Goal: Find specific page/section: Find specific page/section

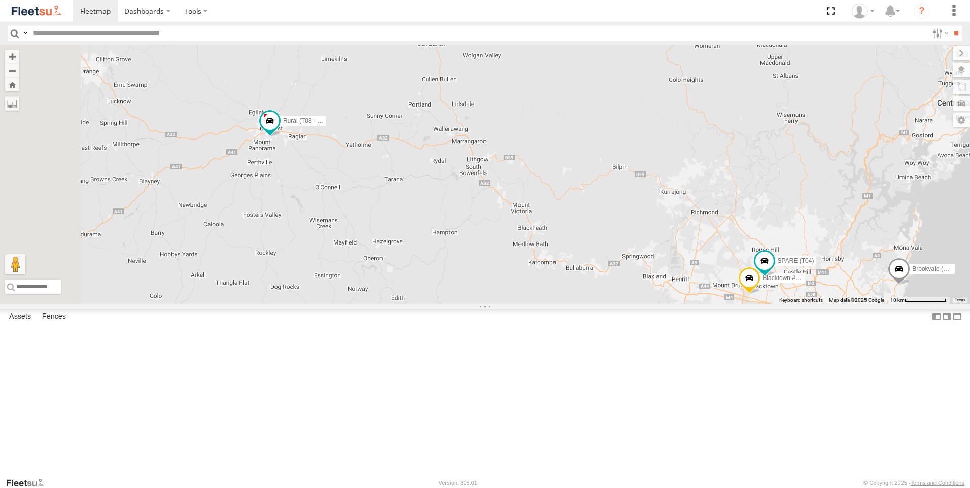
drag, startPoint x: 426, startPoint y: 266, endPoint x: 531, endPoint y: 324, distance: 119.9
click at [531, 304] on div "Brookvale (T10 - [PERSON_NAME]) Rural (T08 - [PERSON_NAME]) Blacktown #1 (T09 -…" at bounding box center [485, 174] width 970 height 259
click at [433, 249] on div "Brookvale (T10 - [PERSON_NAME]) Rural (T08 - [PERSON_NAME]) Blacktown #1 (T09 -…" at bounding box center [485, 174] width 970 height 259
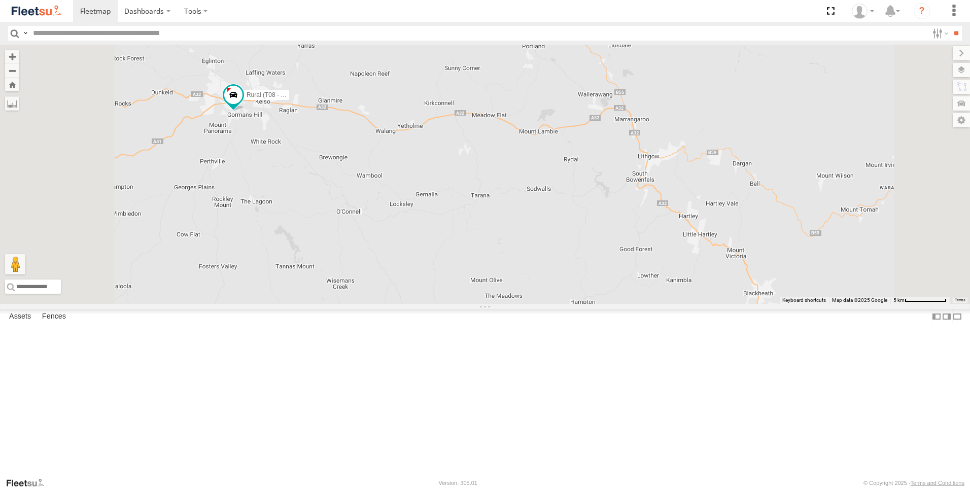
click at [433, 249] on div "Brookvale (T10 - [PERSON_NAME]) Rural (T08 - [PERSON_NAME]) Blacktown #1 (T09 -…" at bounding box center [485, 174] width 970 height 259
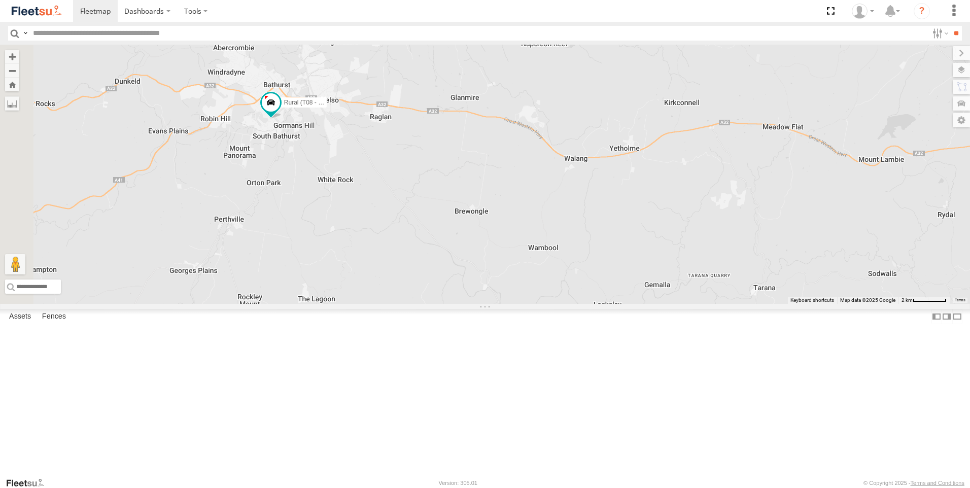
drag, startPoint x: 435, startPoint y: 252, endPoint x: 540, endPoint y: 307, distance: 118.4
click at [540, 304] on div "Brookvale (T10 - [PERSON_NAME]) Rural (T08 - [PERSON_NAME]) Blacktown #1 (T09 -…" at bounding box center [485, 174] width 970 height 259
click at [410, 241] on div "Brookvale (T10 - [PERSON_NAME]) Rural (T08 - [PERSON_NAME]) Blacktown #1 (T09 -…" at bounding box center [485, 174] width 970 height 259
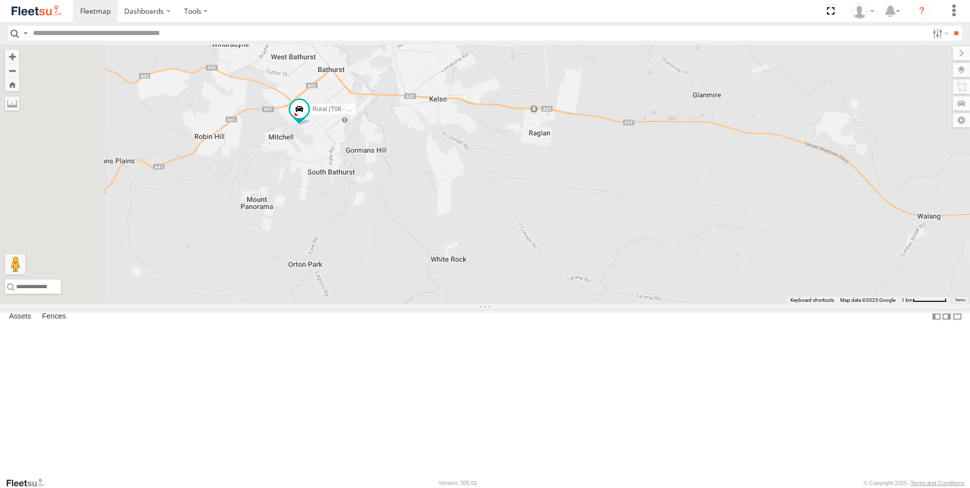
drag, startPoint x: 376, startPoint y: 221, endPoint x: 438, endPoint y: 277, distance: 82.9
click at [438, 277] on div "Brookvale (T10 - [PERSON_NAME]) Rural (T08 - [PERSON_NAME]) Blacktown #1 (T09 -…" at bounding box center [485, 174] width 970 height 259
click at [417, 257] on div "Brookvale (T10 - [PERSON_NAME]) Rural (T08 - [PERSON_NAME]) Blacktown #1 (T09 -…" at bounding box center [485, 174] width 970 height 259
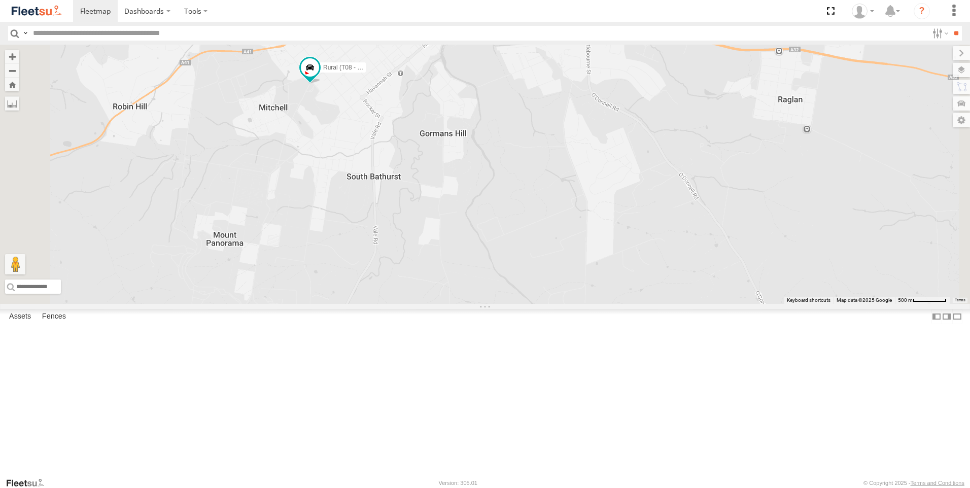
click at [417, 257] on div "Brookvale (T10 - [PERSON_NAME]) Rural (T08 - [PERSON_NAME]) Blacktown #1 (T09 -…" at bounding box center [485, 174] width 970 height 259
click at [417, 256] on div "Brookvale (T10 - [PERSON_NAME]) Rural (T08 - [PERSON_NAME]) Blacktown #1 (T09 -…" at bounding box center [485, 174] width 970 height 259
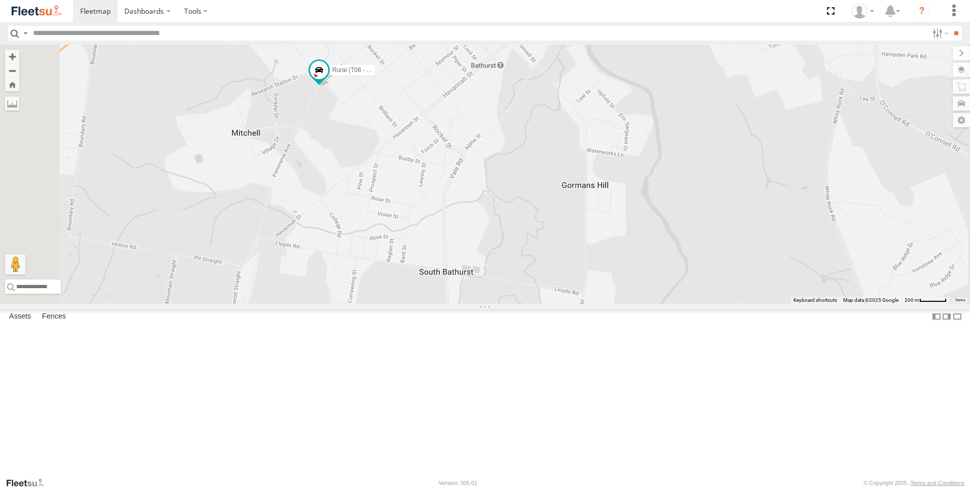
drag, startPoint x: 462, startPoint y: 196, endPoint x: 452, endPoint y: 279, distance: 84.2
click at [452, 279] on div "Brookvale (T10 - [PERSON_NAME]) Rural (T08 - [PERSON_NAME]) Blacktown #1 (T09 -…" at bounding box center [485, 174] width 970 height 259
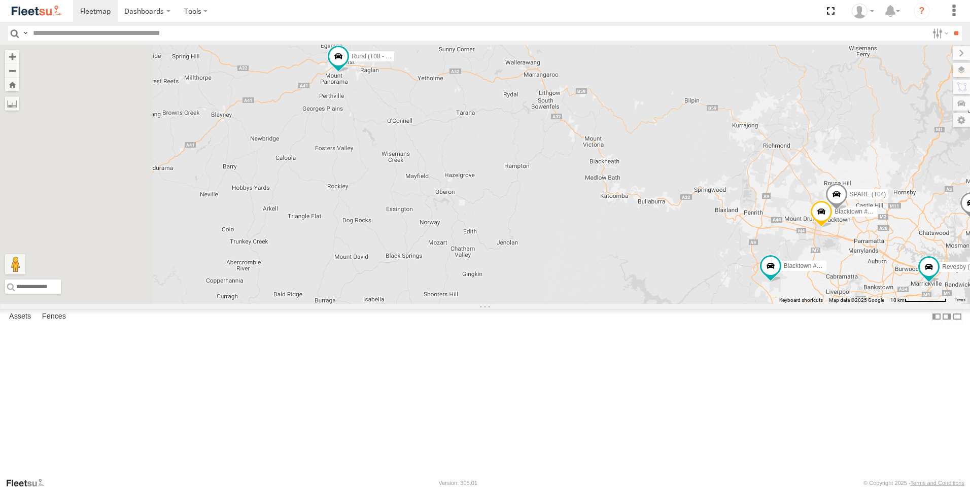
drag, startPoint x: 429, startPoint y: 210, endPoint x: 601, endPoint y: 213, distance: 172.5
click at [601, 213] on div "Brookvale (T10 - [PERSON_NAME]) Rural (T08 - [PERSON_NAME]) Blacktown #1 (T09 -…" at bounding box center [485, 174] width 970 height 259
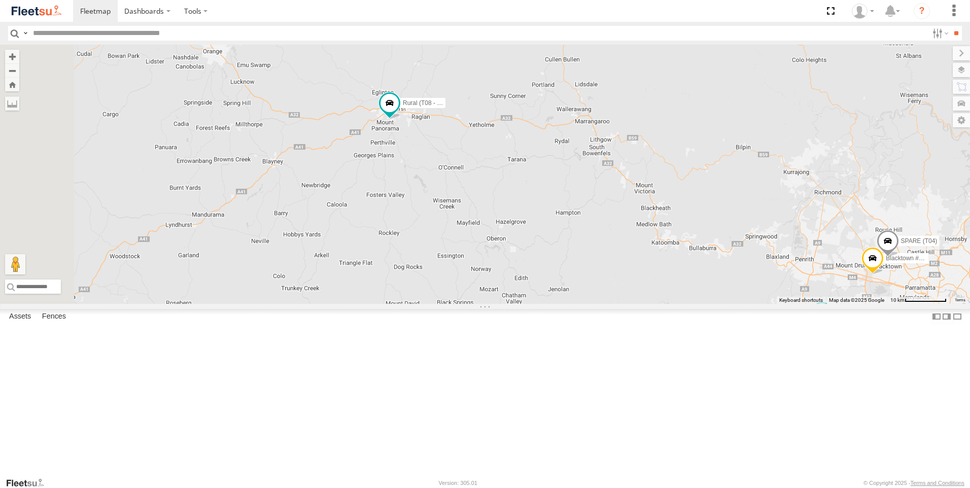
drag, startPoint x: 469, startPoint y: 205, endPoint x: 519, endPoint y: 252, distance: 68.5
click at [520, 253] on div "Brookvale (T10 - [PERSON_NAME]) Rural (T08 - [PERSON_NAME]) Blacktown #1 (T09 -…" at bounding box center [485, 174] width 970 height 259
click at [518, 252] on div "Brookvale (T10 - [PERSON_NAME]) Rural (T08 - [PERSON_NAME]) Blacktown #1 (T09 -…" at bounding box center [485, 174] width 970 height 259
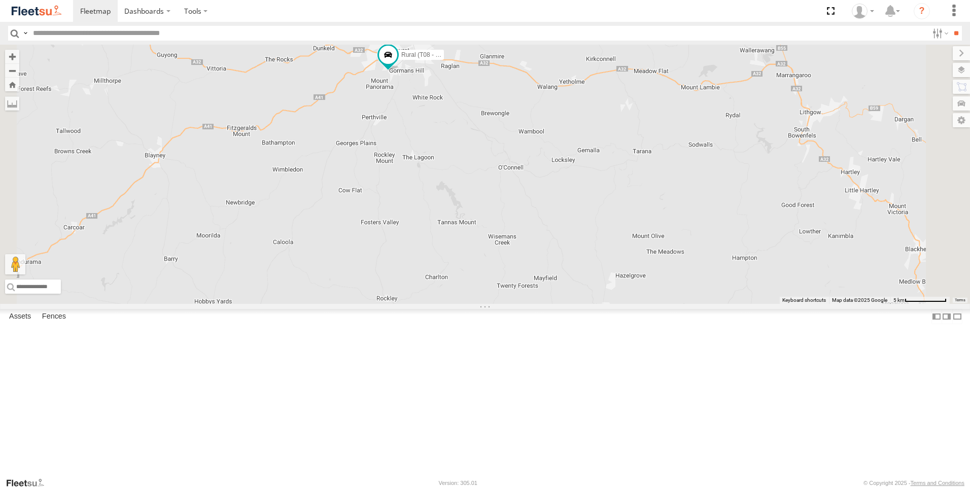
click at [527, 220] on div "Brookvale (T10 - [PERSON_NAME]) Rural (T08 - [PERSON_NAME]) Blacktown #1 (T09 -…" at bounding box center [485, 174] width 970 height 259
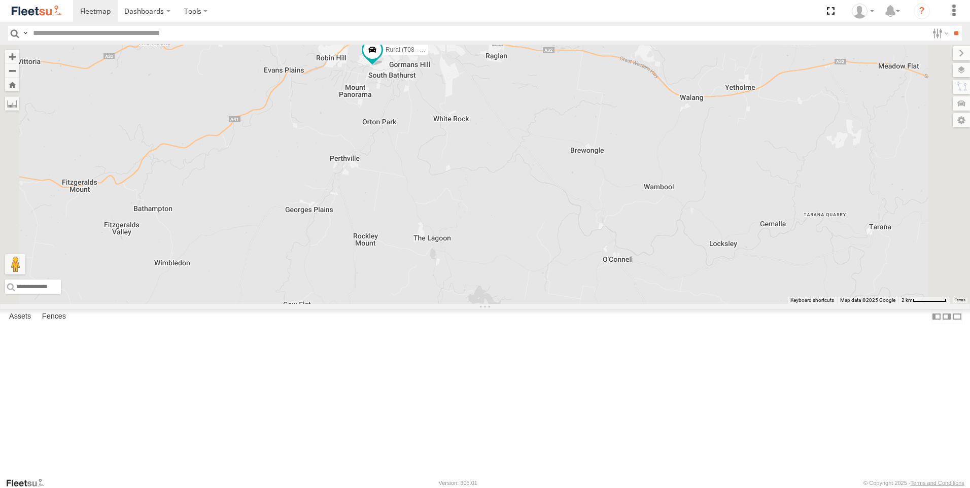
drag, startPoint x: 533, startPoint y: 190, endPoint x: 529, endPoint y: 248, distance: 58.4
click at [529, 248] on div "Brookvale (T10 - [PERSON_NAME]) Rural (T08 - [PERSON_NAME]) Blacktown #1 (T09 -…" at bounding box center [485, 174] width 970 height 259
click at [454, 208] on div "Brookvale (T10 - [PERSON_NAME]) Rural (T08 - [PERSON_NAME]) Blacktown #1 (T09 -…" at bounding box center [485, 174] width 970 height 259
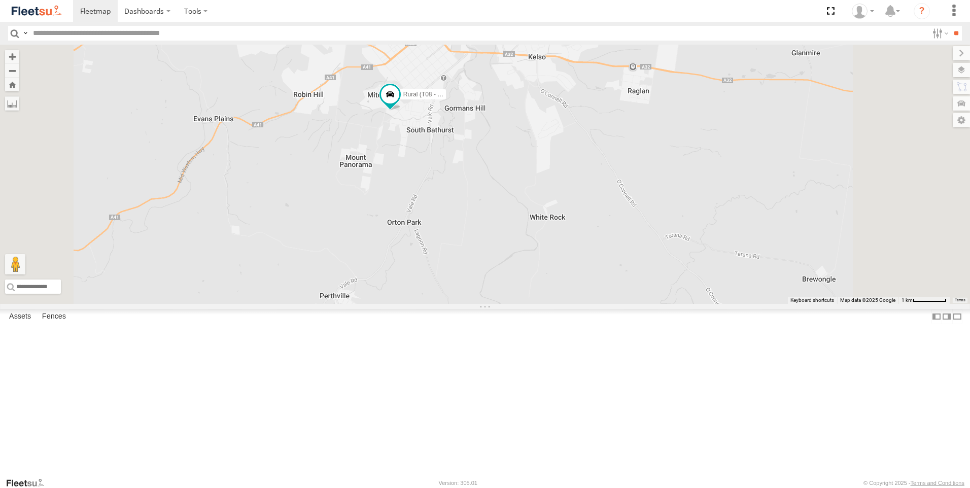
drag, startPoint x: 419, startPoint y: 190, endPoint x: 398, endPoint y: 271, distance: 83.9
click at [398, 271] on div "Brookvale (T10 - [PERSON_NAME]) Rural (T08 - [PERSON_NAME]) Blacktown #1 (T09 -…" at bounding box center [485, 174] width 970 height 259
click at [446, 216] on div "Brookvale (T10 - [PERSON_NAME]) Rural (T08 - [PERSON_NAME]) Blacktown #1 (T09 -…" at bounding box center [485, 174] width 970 height 259
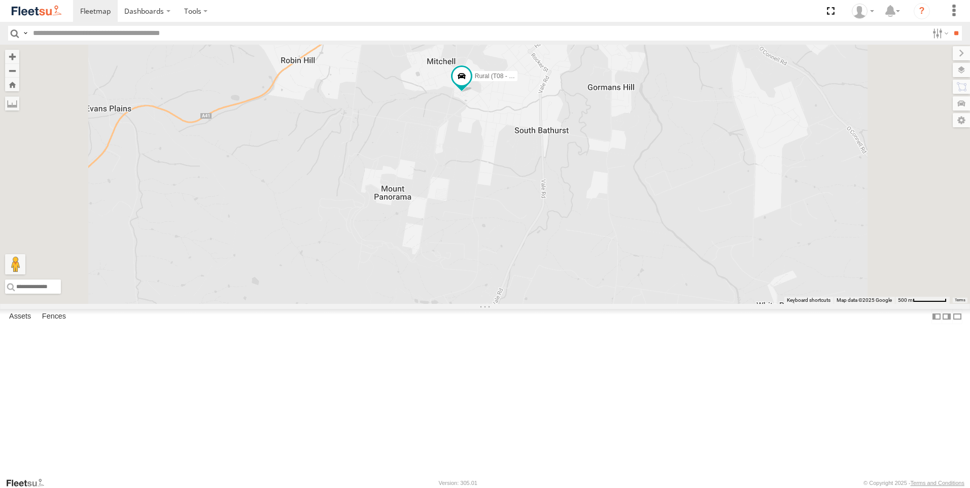
click at [446, 216] on div "Brookvale (T10 - [PERSON_NAME]) Rural (T08 - [PERSON_NAME]) Blacktown #1 (T09 -…" at bounding box center [485, 174] width 970 height 259
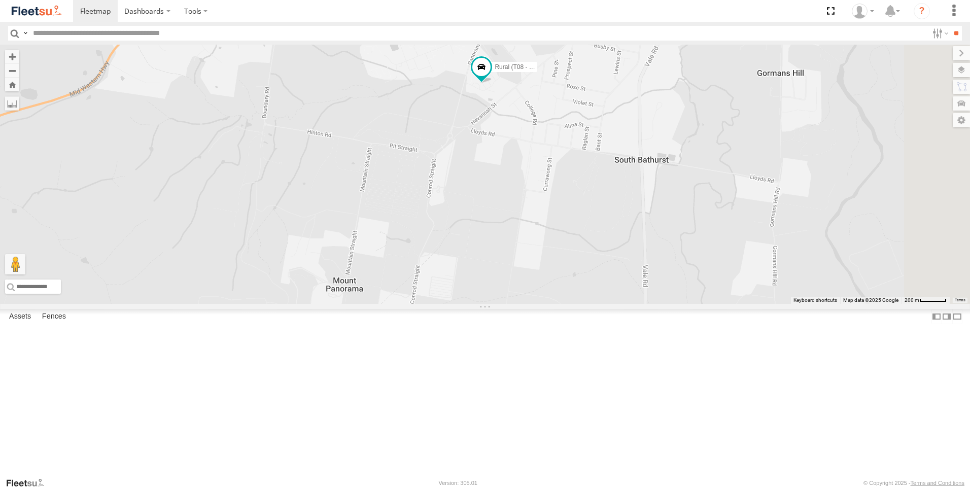
drag, startPoint x: 623, startPoint y: 180, endPoint x: 470, endPoint y: 214, distance: 157.4
click at [470, 214] on div "Brookvale (T10 - [PERSON_NAME]) Rural (T08 - [PERSON_NAME]) Blacktown #1 (T09 -…" at bounding box center [485, 174] width 970 height 259
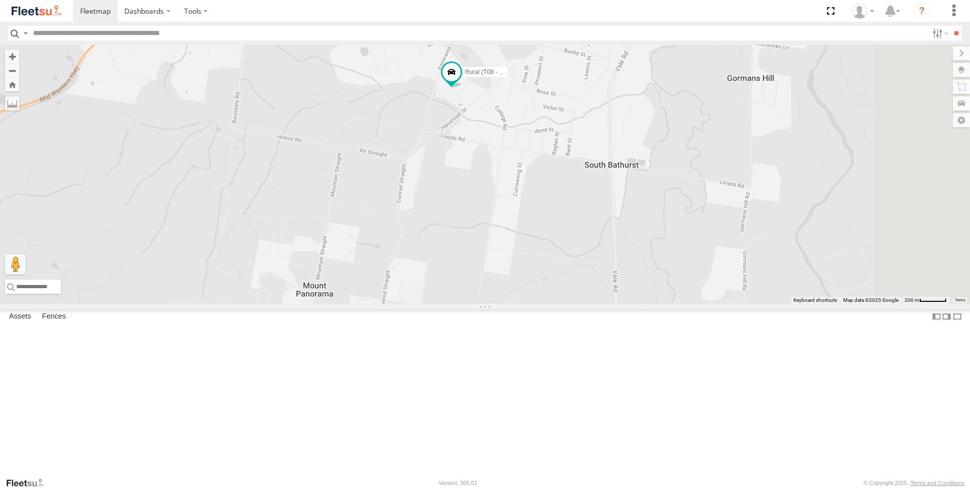
click at [534, 208] on div "Brookvale (T10 - [PERSON_NAME]) Rural (T08 - [PERSON_NAME]) Blacktown #1 (T09 -…" at bounding box center [485, 174] width 970 height 259
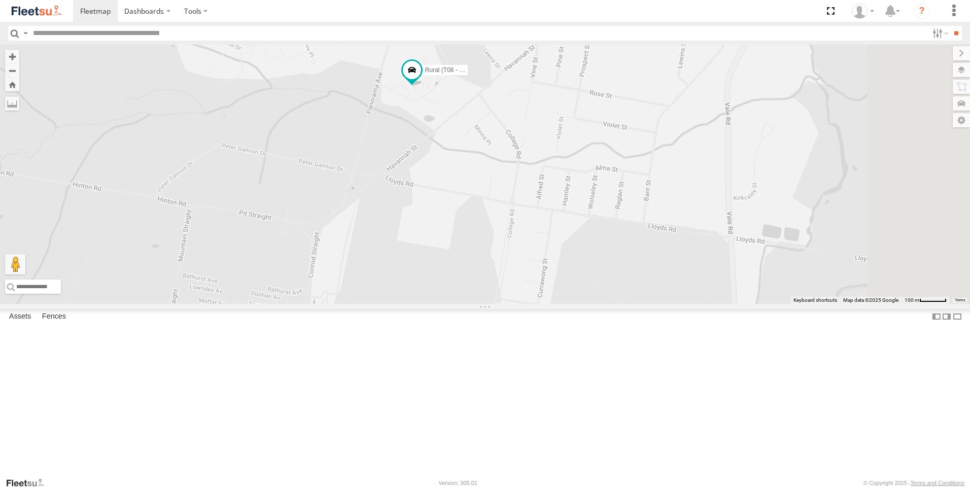
drag, startPoint x: 570, startPoint y: 208, endPoint x: 485, endPoint y: 241, distance: 91.4
click at [485, 241] on div "Brookvale (T10 - [PERSON_NAME]) Rural (T08 - [PERSON_NAME]) Blacktown #1 (T09 -…" at bounding box center [485, 174] width 970 height 259
click at [532, 223] on div "Brookvale (T10 - [PERSON_NAME]) Rural (T08 - [PERSON_NAME]) Blacktown #1 (T09 -…" at bounding box center [485, 174] width 970 height 259
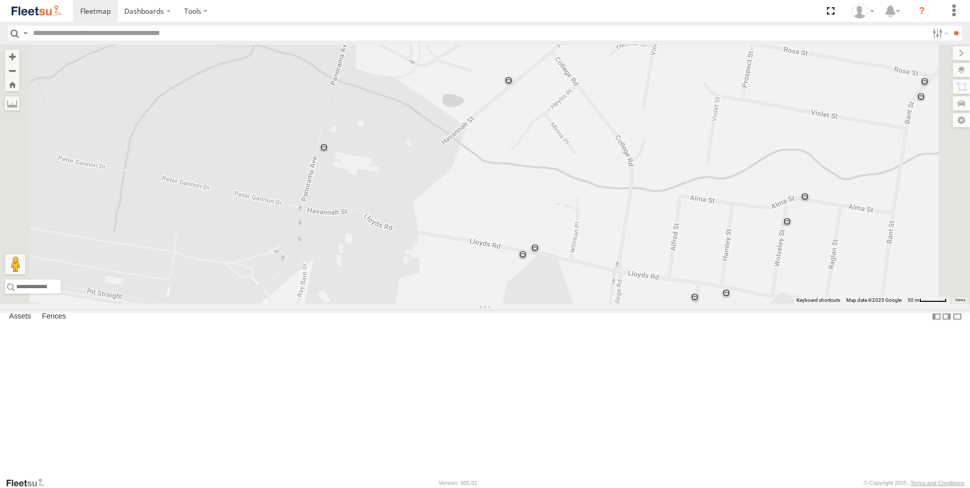
click at [532, 223] on div "Brookvale (T10 - [PERSON_NAME]) Rural (T08 - [PERSON_NAME]) Blacktown #1 (T09 -…" at bounding box center [485, 174] width 970 height 259
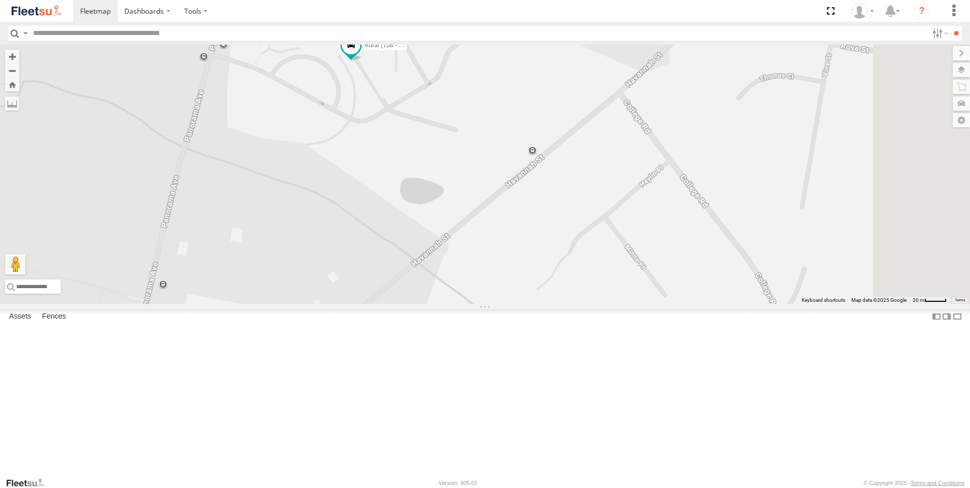
drag, startPoint x: 576, startPoint y: 143, endPoint x: 495, endPoint y: 270, distance: 150.7
click at [495, 270] on div "Brookvale (T10 - [PERSON_NAME]) Rural (T08 - [PERSON_NAME]) Blacktown #1 (T09 -…" at bounding box center [485, 174] width 970 height 259
click at [496, 224] on div "Brookvale (T10 - [PERSON_NAME]) Rural (T08 - [PERSON_NAME]) Blacktown #1 (T09 -…" at bounding box center [485, 174] width 970 height 259
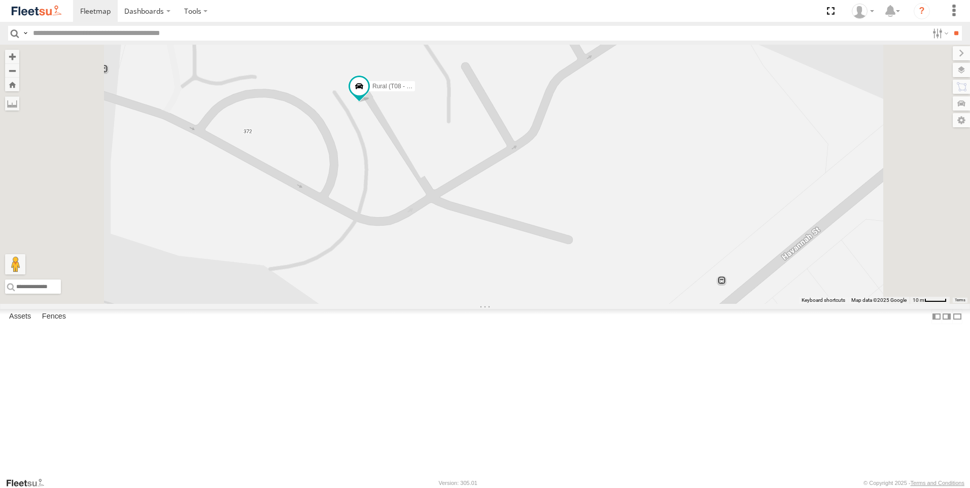
drag, startPoint x: 496, startPoint y: 204, endPoint x: 520, endPoint y: 325, distance: 123.6
click at [520, 304] on div "Brookvale (T10 - [PERSON_NAME]) Rural (T08 - [PERSON_NAME]) Blacktown #1 (T09 -…" at bounding box center [485, 174] width 970 height 259
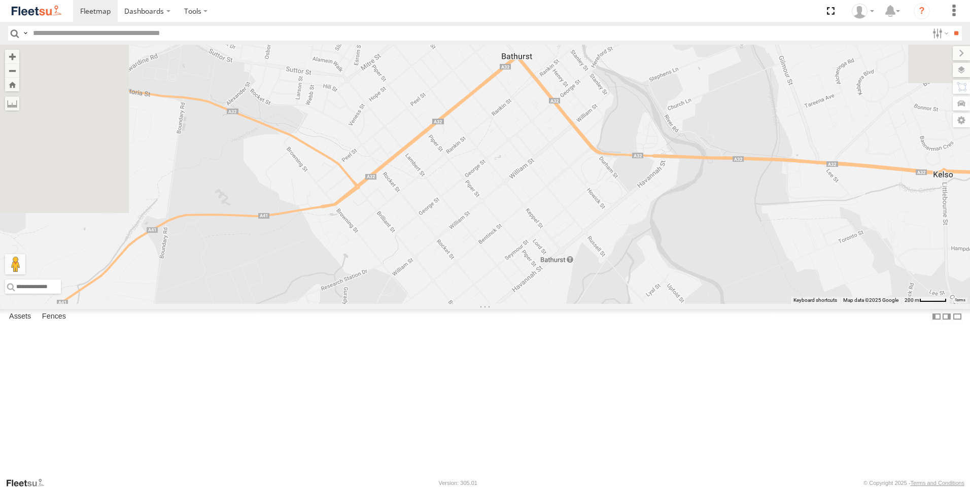
drag, startPoint x: 397, startPoint y: 112, endPoint x: 512, endPoint y: 431, distance: 339.3
click at [496, 304] on div at bounding box center [485, 174] width 970 height 259
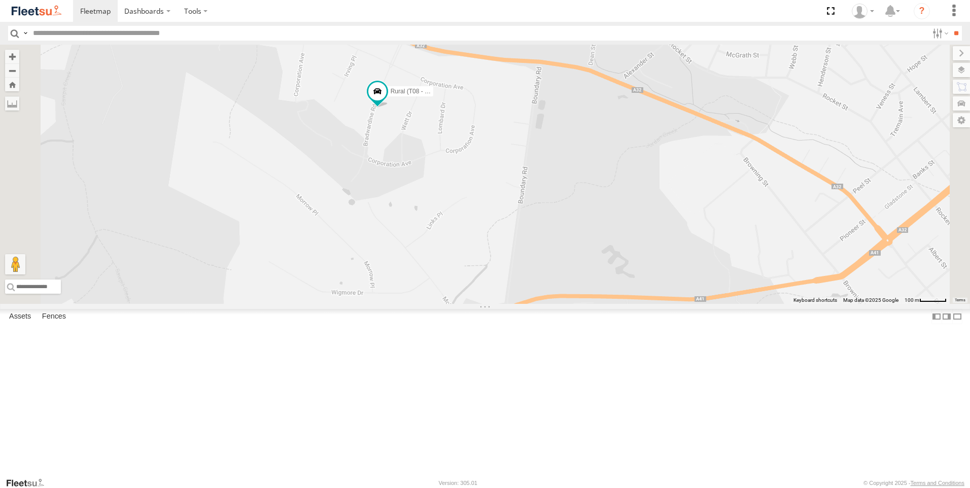
drag, startPoint x: 451, startPoint y: 162, endPoint x: 506, endPoint y: 377, distance: 221.9
click at [506, 304] on div "Rural (T08 - [PERSON_NAME])" at bounding box center [485, 174] width 970 height 259
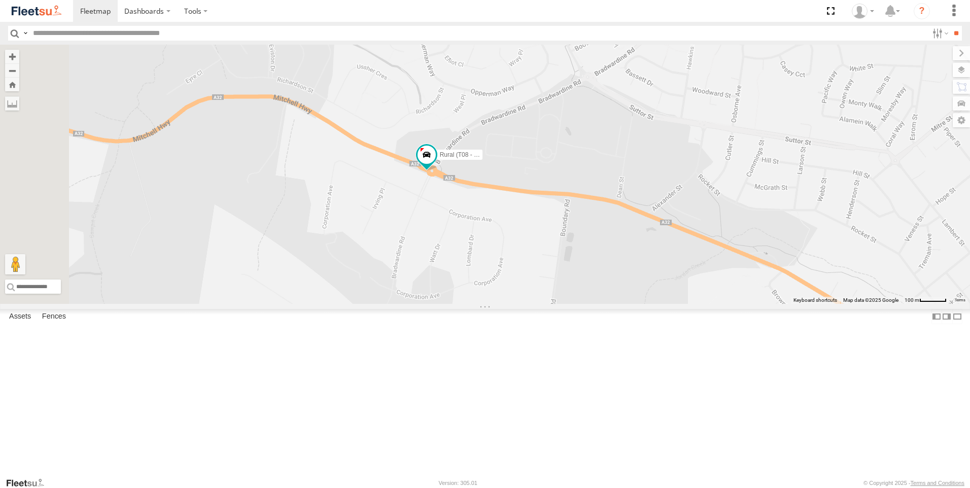
drag, startPoint x: 367, startPoint y: 231, endPoint x: 402, endPoint y: 319, distance: 94.0
click at [402, 304] on div "Rural (T08 - [PERSON_NAME])" at bounding box center [485, 174] width 970 height 259
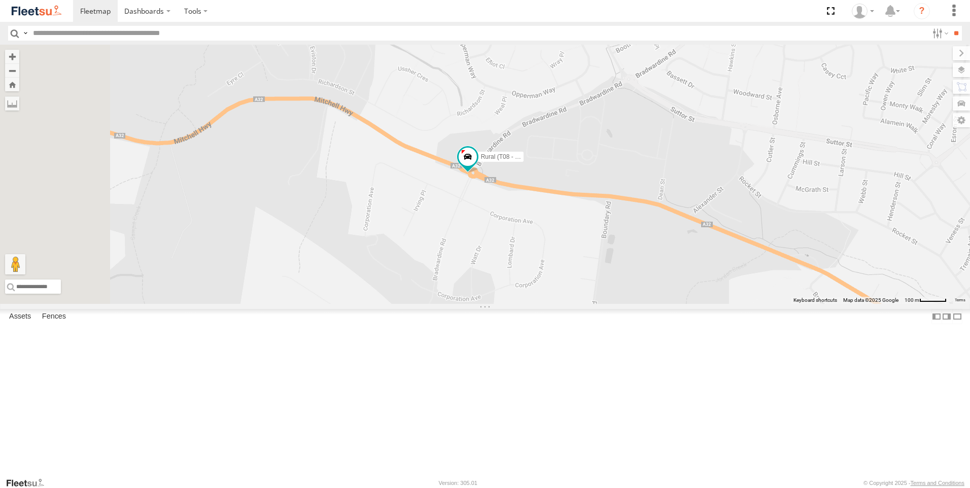
drag, startPoint x: 360, startPoint y: 280, endPoint x: 399, endPoint y: 273, distance: 39.8
click at [399, 273] on div "Rural (T08 - [PERSON_NAME])" at bounding box center [485, 174] width 970 height 259
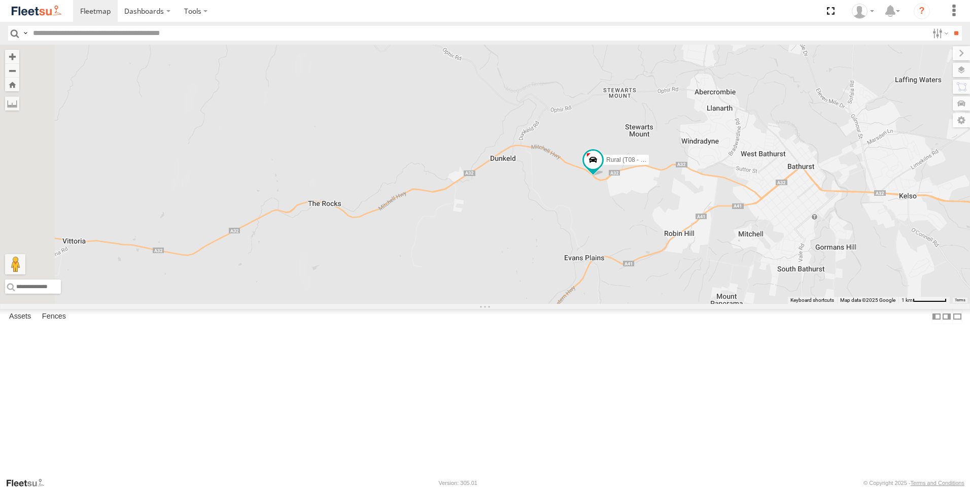
drag, startPoint x: 321, startPoint y: 228, endPoint x: 693, endPoint y: 185, distance: 374.7
click at [693, 185] on div "Rural (T08 - [PERSON_NAME])" at bounding box center [485, 174] width 970 height 259
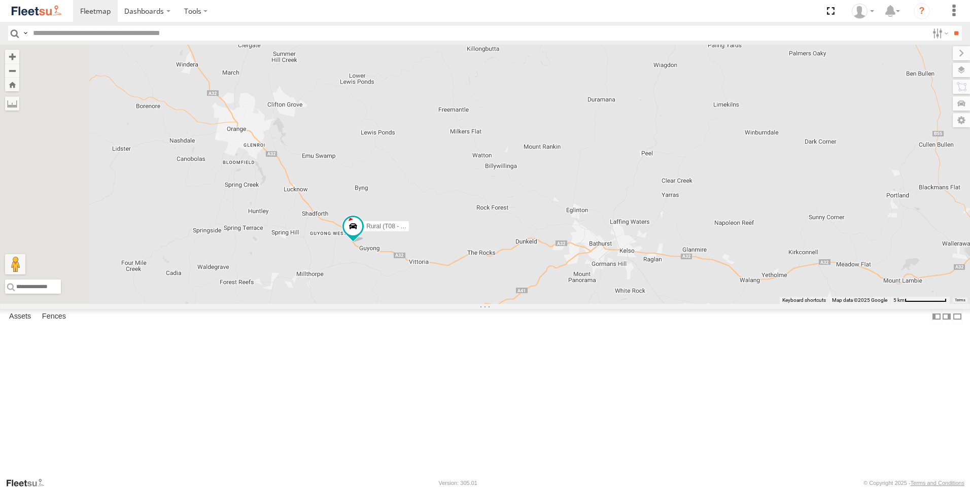
drag, startPoint x: 330, startPoint y: 151, endPoint x: 590, endPoint y: 454, distance: 399.2
click at [590, 304] on div "Rural (T08 - Matt) Blacktown #1 (T09 - [PERSON_NAME])" at bounding box center [485, 174] width 970 height 259
click at [541, 285] on div "Rural (T08 - [PERSON_NAME])" at bounding box center [485, 174] width 970 height 259
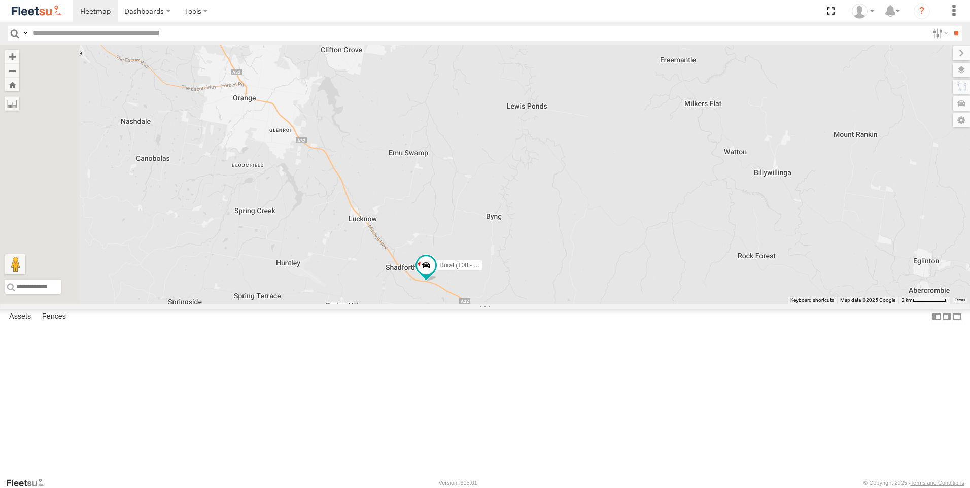
drag, startPoint x: 387, startPoint y: 252, endPoint x: 575, endPoint y: 291, distance: 191.7
click at [575, 291] on div "Rural (T08 - [PERSON_NAME])" at bounding box center [485, 174] width 970 height 259
click at [499, 234] on div "Rural (T08 - [PERSON_NAME])" at bounding box center [485, 174] width 970 height 259
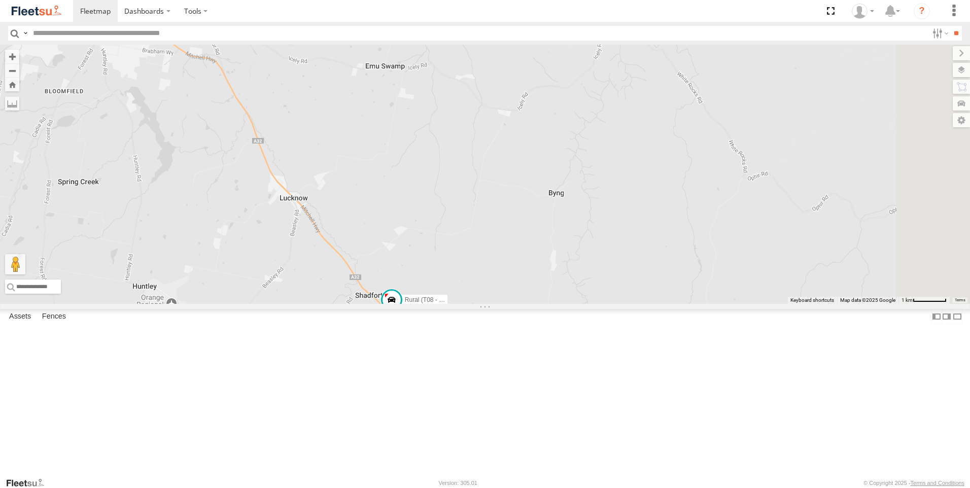
drag, startPoint x: 520, startPoint y: 301, endPoint x: 459, endPoint y: 214, distance: 106.8
click at [459, 214] on div "Rural (T08 - [PERSON_NAME])" at bounding box center [485, 174] width 970 height 259
